Goal: Task Accomplishment & Management: Manage account settings

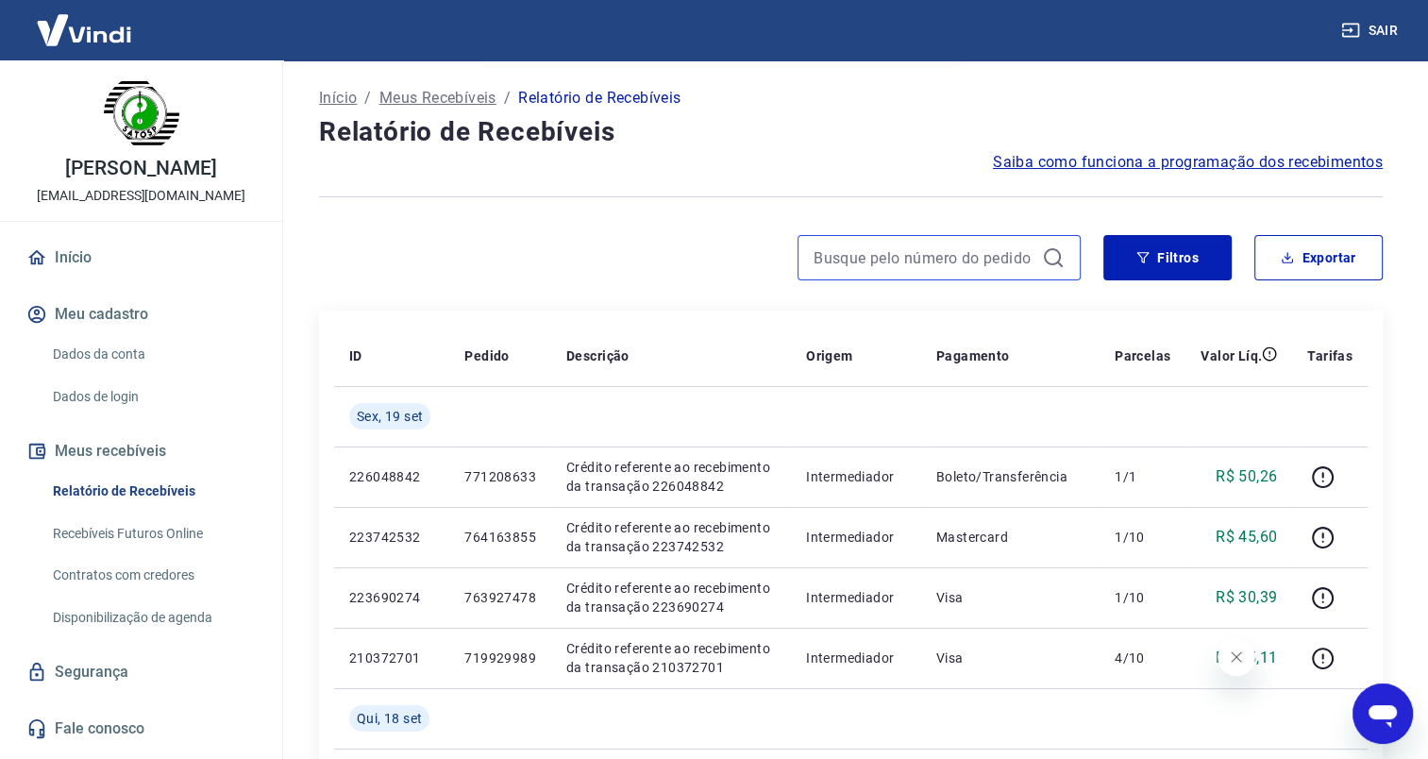
click at [972, 257] on input at bounding box center [923, 257] width 221 height 28
paste input "771208633"
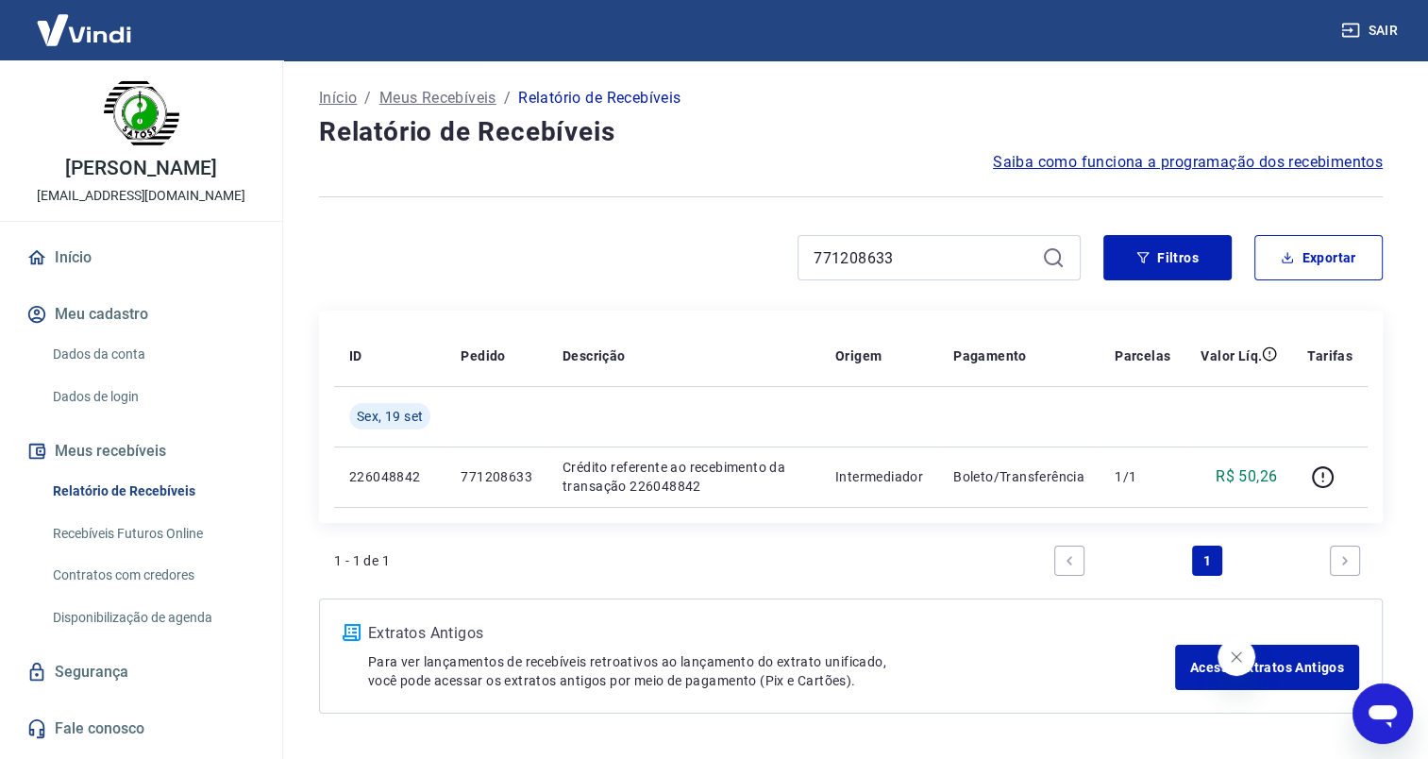
click at [1243, 662] on icon "Fechar mensagem da empresa" at bounding box center [1236, 656] width 15 height 15
drag, startPoint x: 902, startPoint y: 267, endPoint x: 763, endPoint y: 248, distance: 140.9
click at [763, 248] on div "771208633" at bounding box center [700, 257] width 762 height 45
paste input "8"
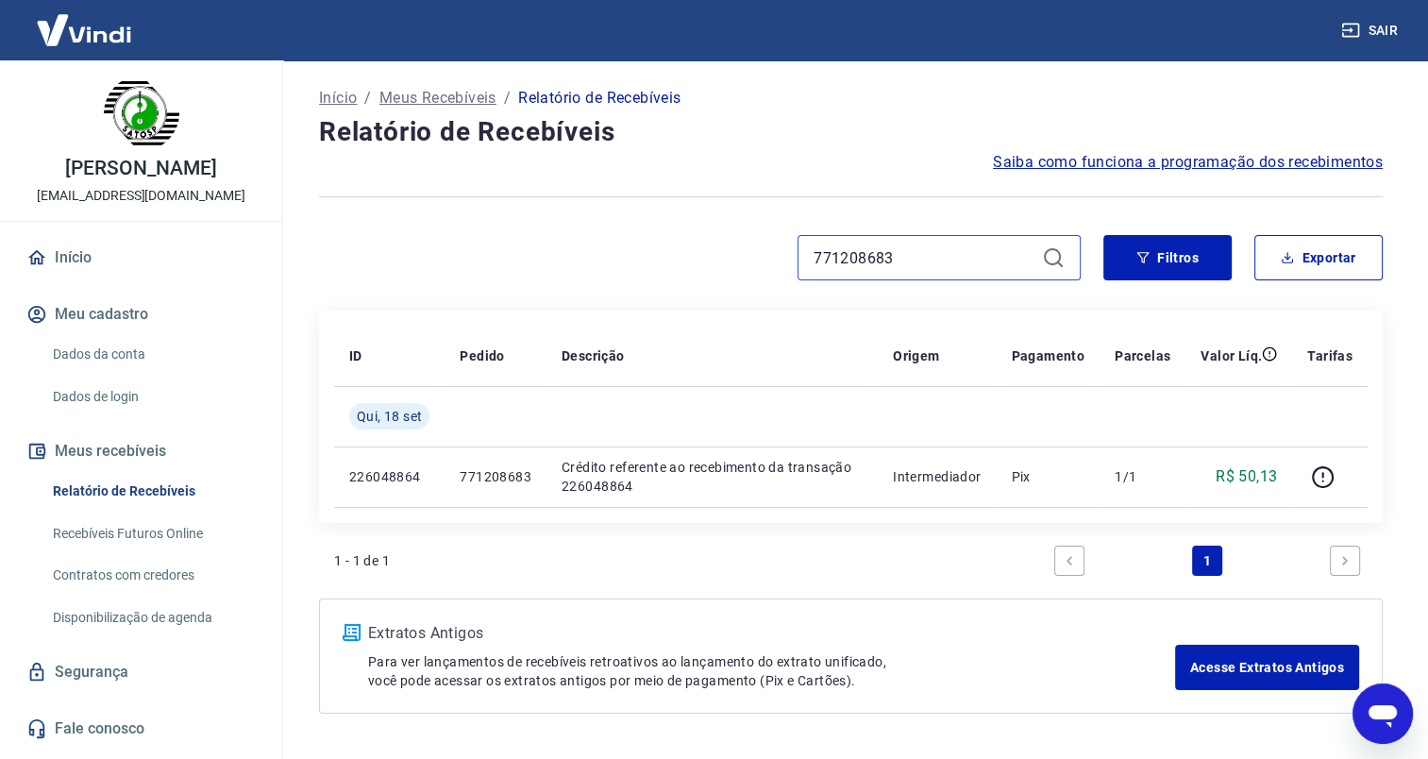
type input "771208683"
drag, startPoint x: 891, startPoint y: 255, endPoint x: 747, endPoint y: 260, distance: 143.6
click at [747, 260] on div "771208683" at bounding box center [700, 257] width 762 height 45
click at [1144, 245] on button "Filtros" at bounding box center [1167, 257] width 128 height 45
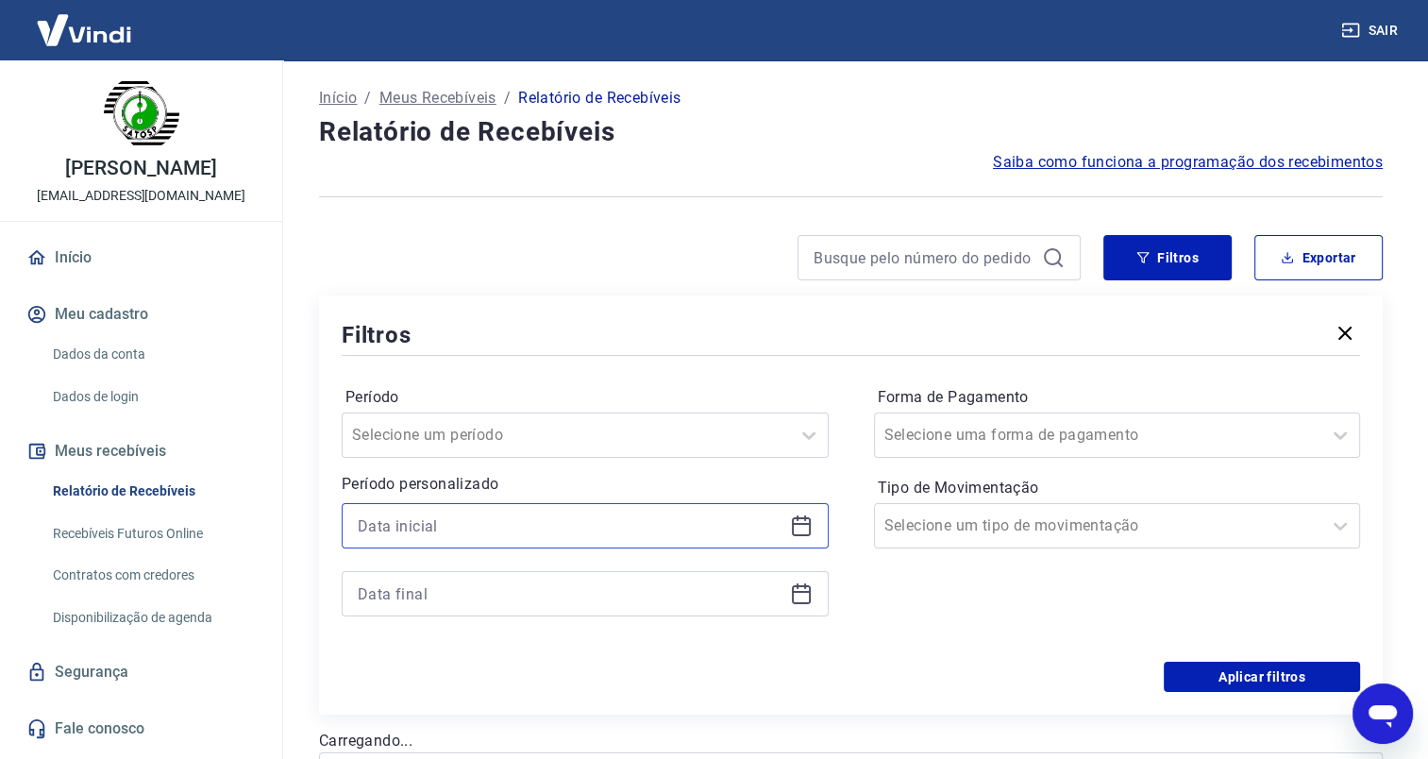
click at [468, 521] on input at bounding box center [570, 525] width 425 height 28
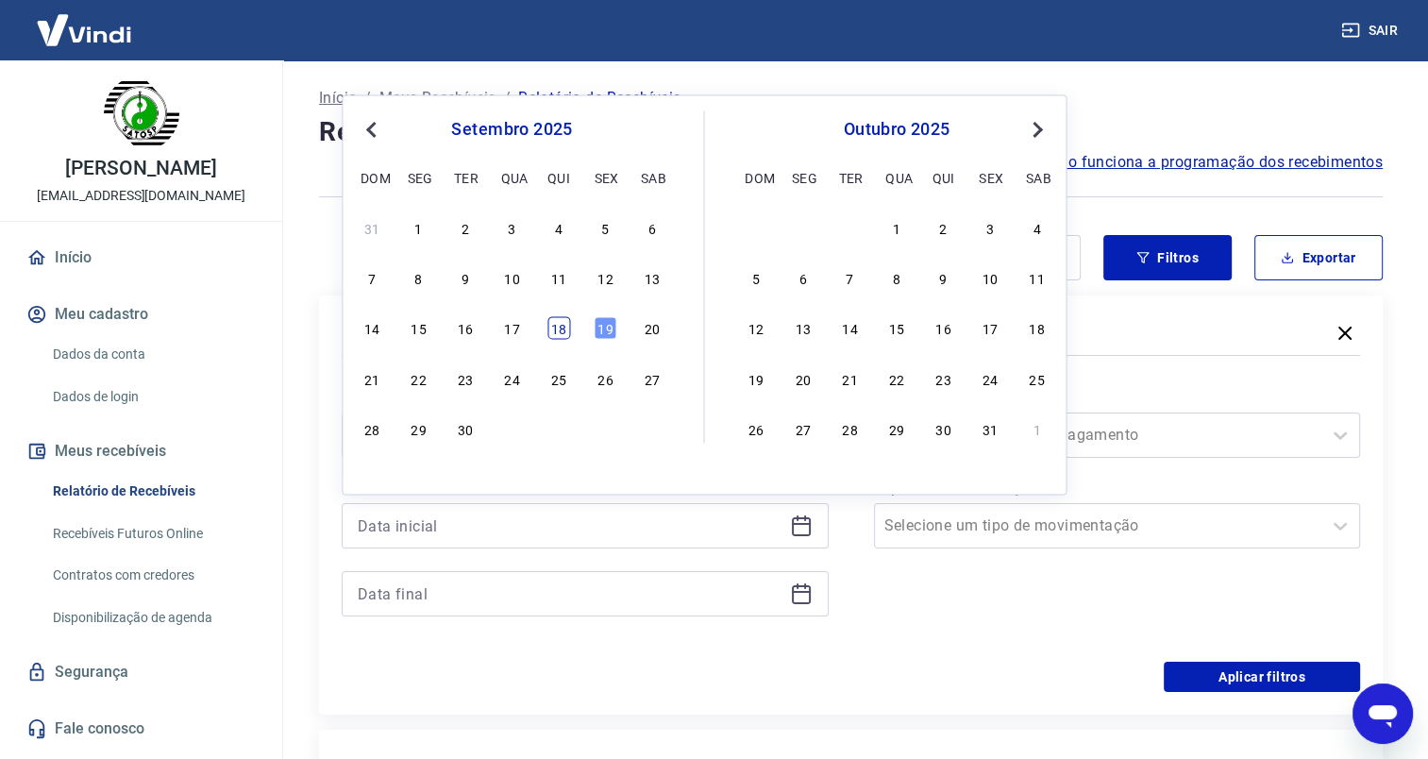
click at [564, 328] on div "18" at bounding box center [558, 328] width 23 height 23
type input "[DATE]"
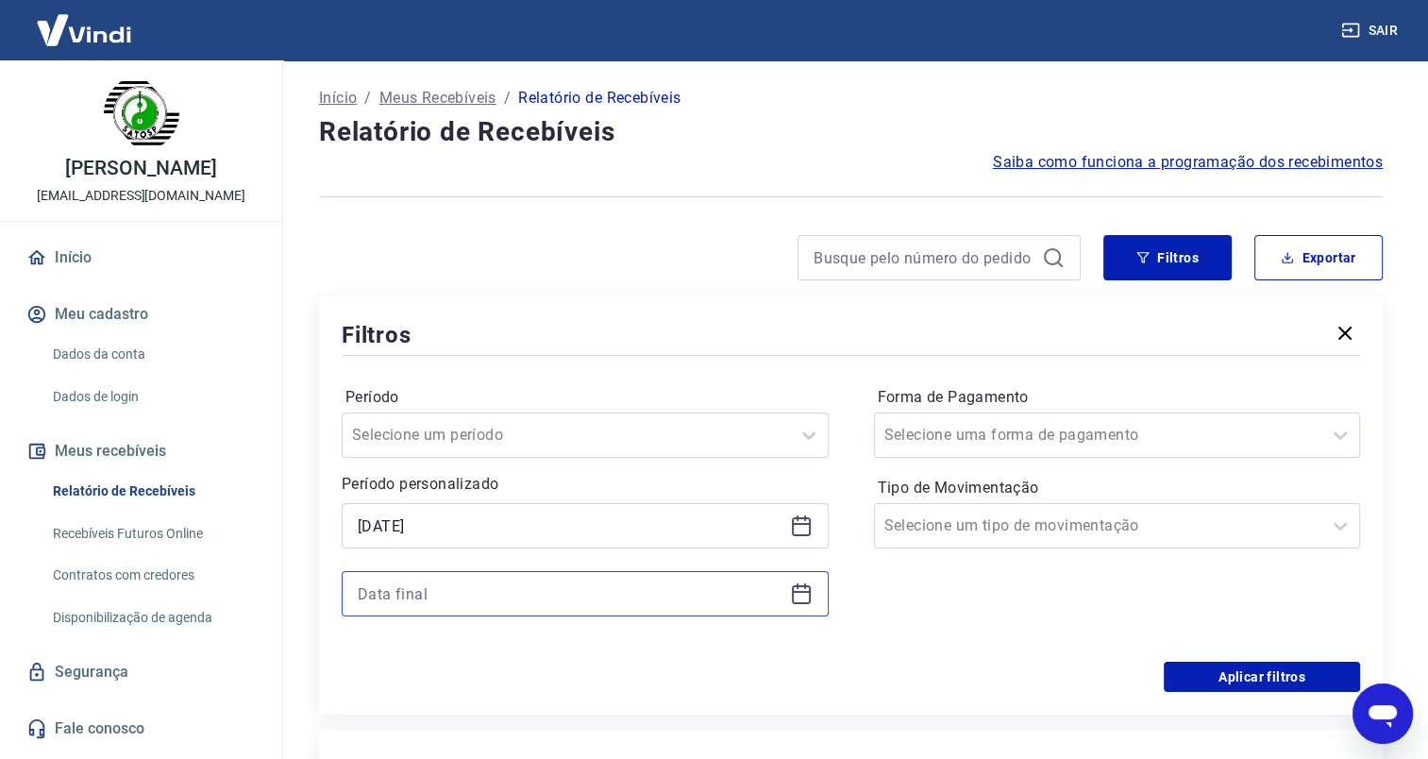
click at [442, 587] on input at bounding box center [570, 593] width 425 height 28
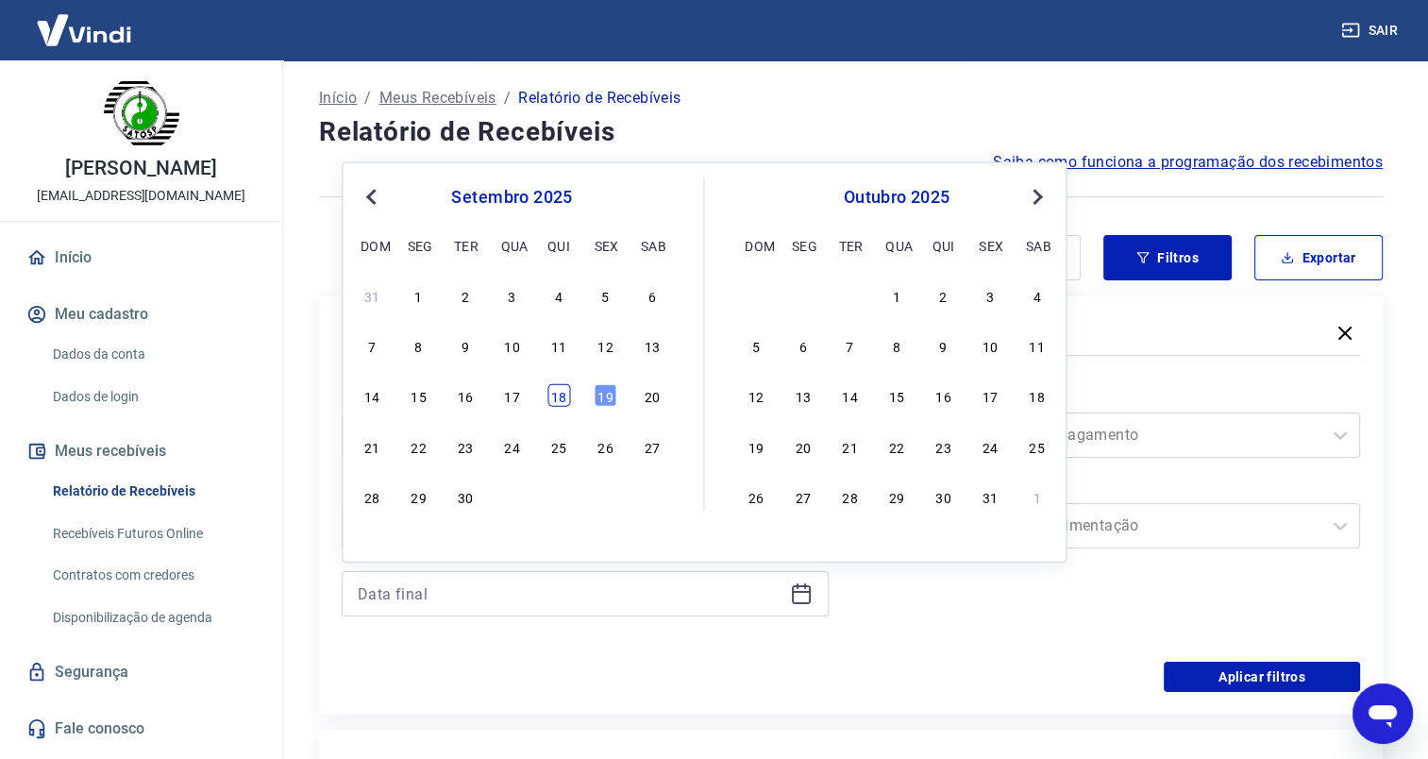
click at [555, 387] on div "18" at bounding box center [558, 395] width 23 height 23
type input "[DATE]"
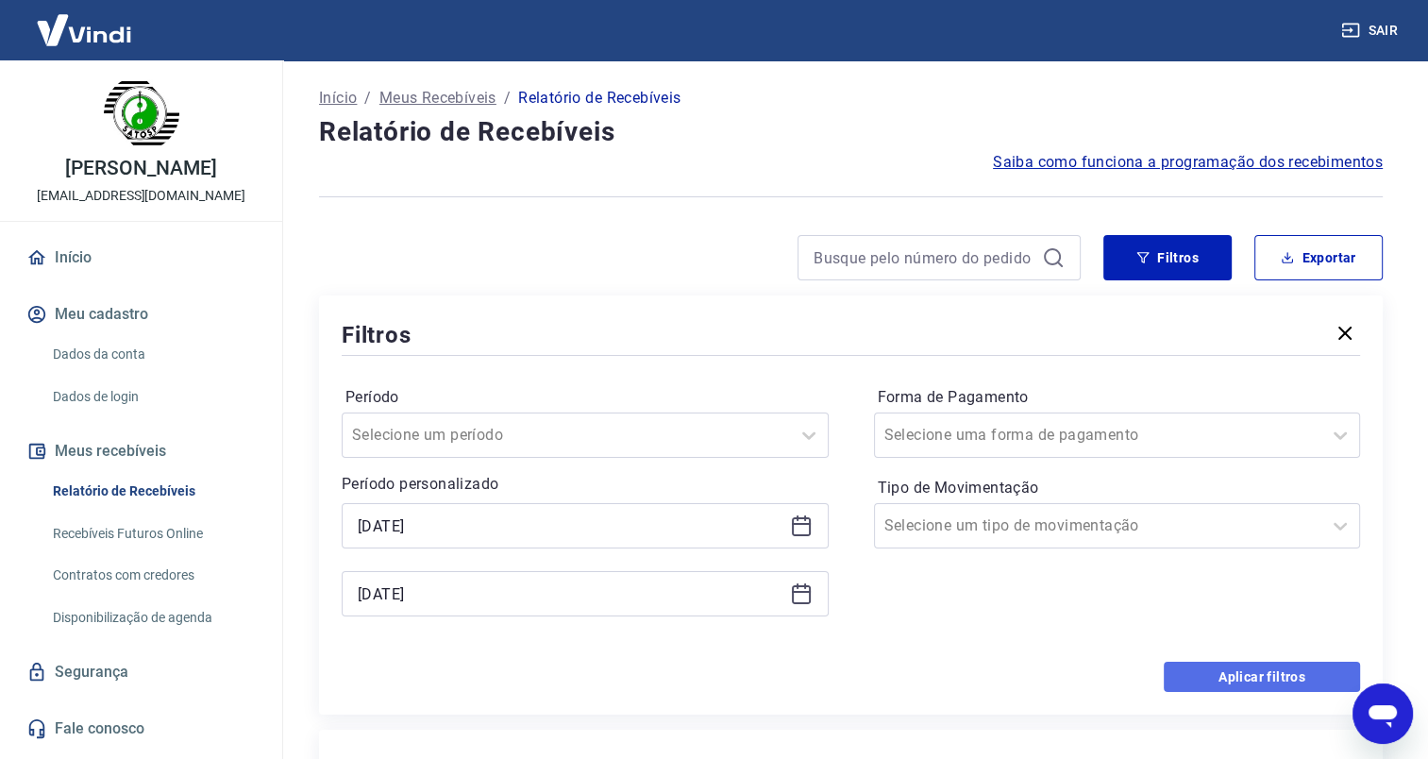
click at [1253, 668] on button "Aplicar filtros" at bounding box center [1262, 677] width 196 height 30
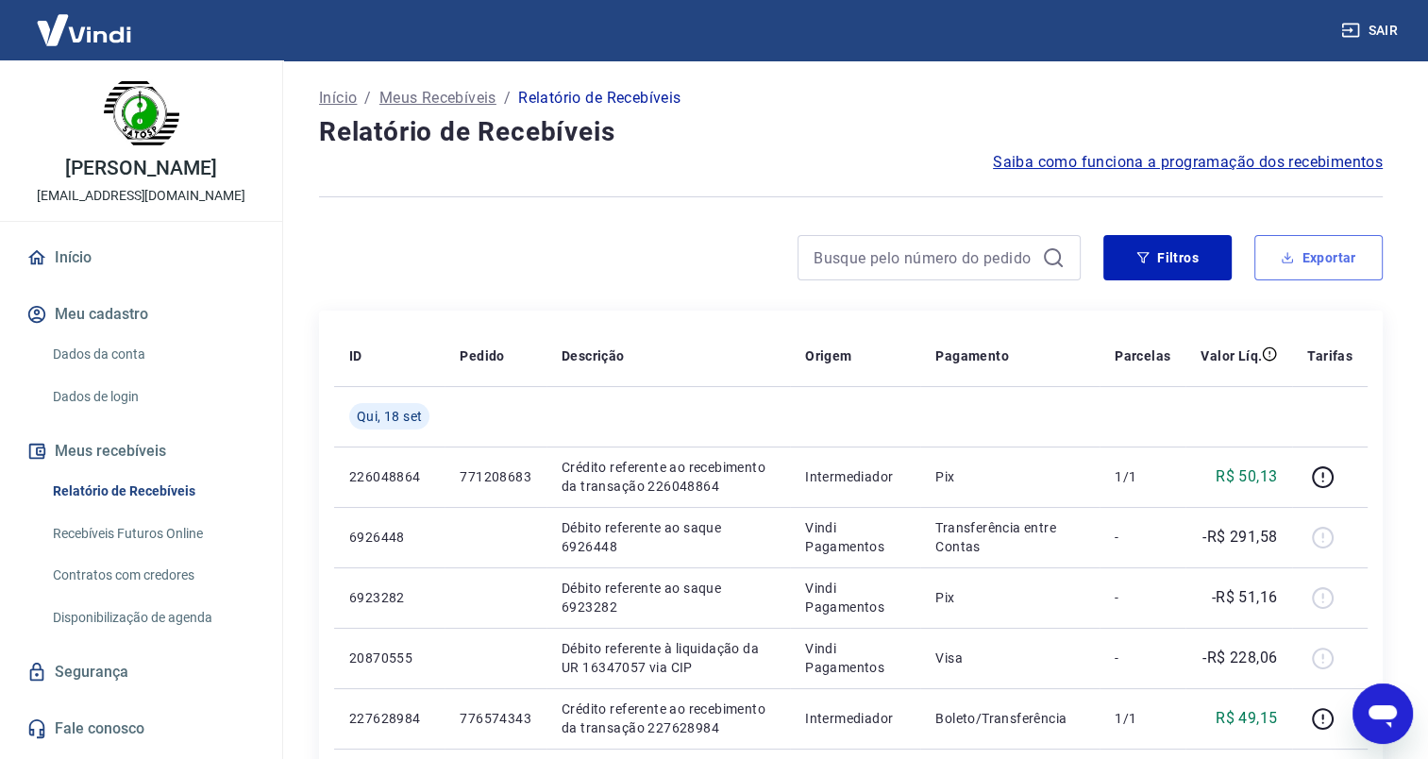
click at [1302, 254] on button "Exportar" at bounding box center [1318, 257] width 128 height 45
type input "[DATE]"
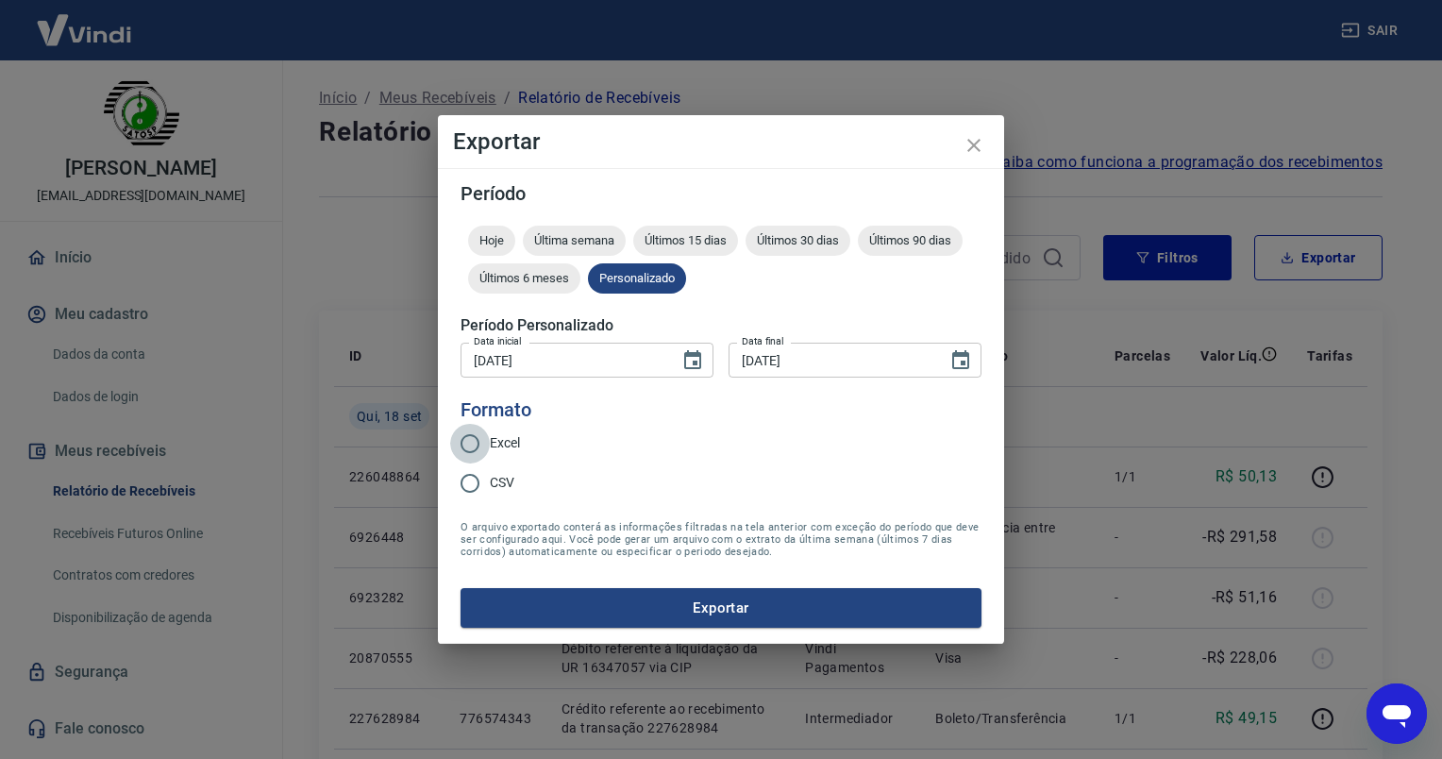
click at [471, 437] on input "Excel" at bounding box center [470, 444] width 40 height 40
radio input "true"
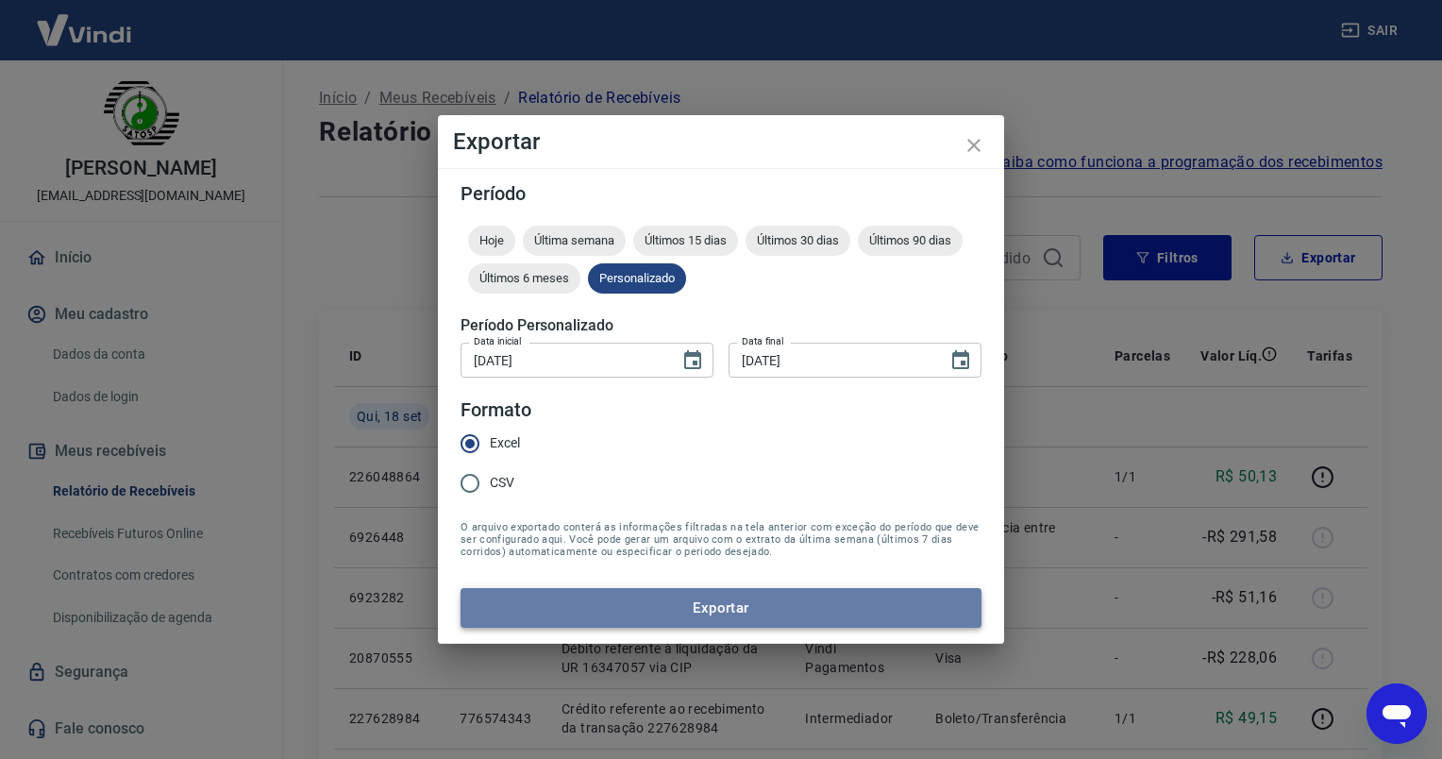
click at [707, 604] on button "Exportar" at bounding box center [721, 608] width 521 height 40
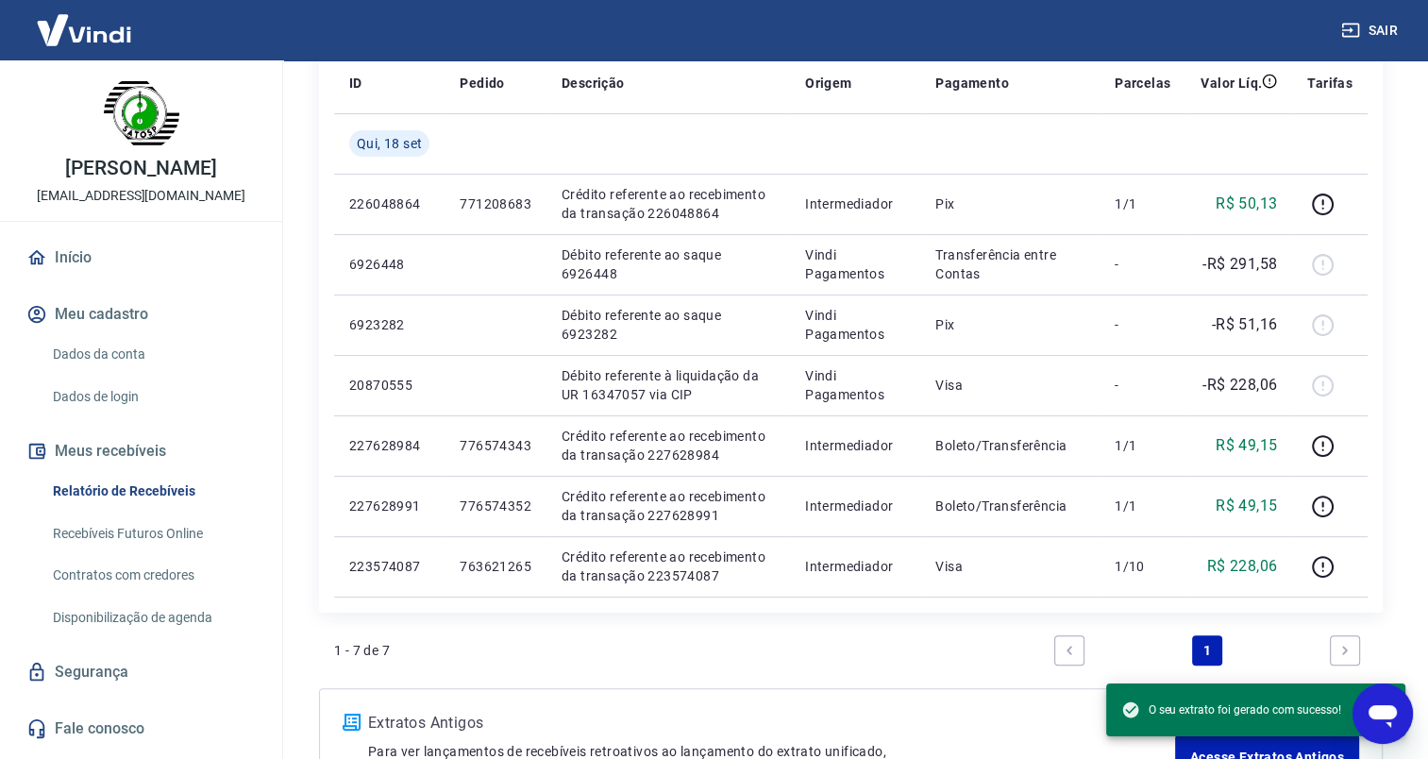
scroll to position [230, 0]
